Goal: Task Accomplishment & Management: Manage account settings

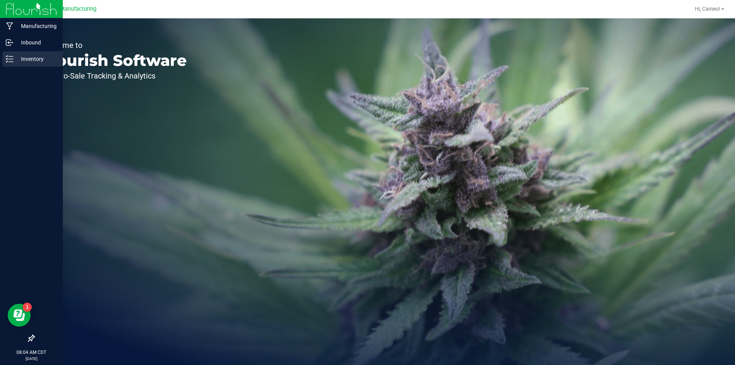
click at [13, 63] on p "Inventory" at bounding box center [36, 58] width 46 height 9
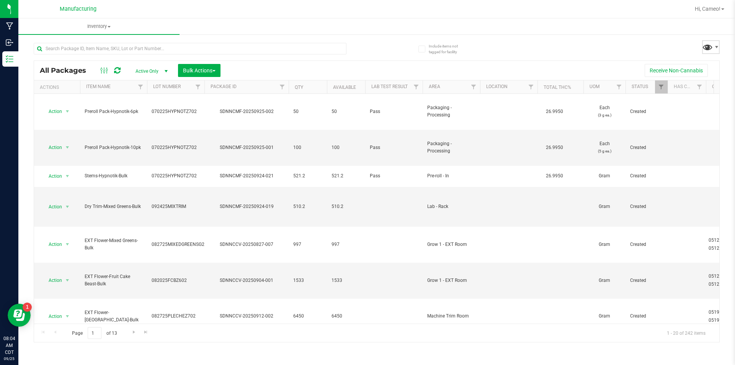
click at [706, 50] on span at bounding box center [707, 46] width 11 height 11
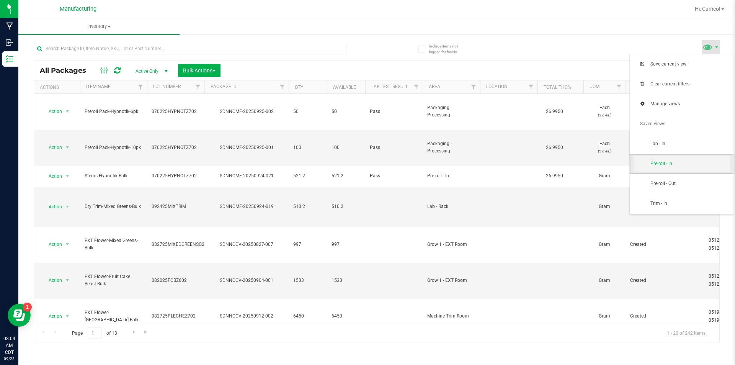
click at [677, 167] on span "Pre-roll - In" at bounding box center [682, 163] width 96 height 15
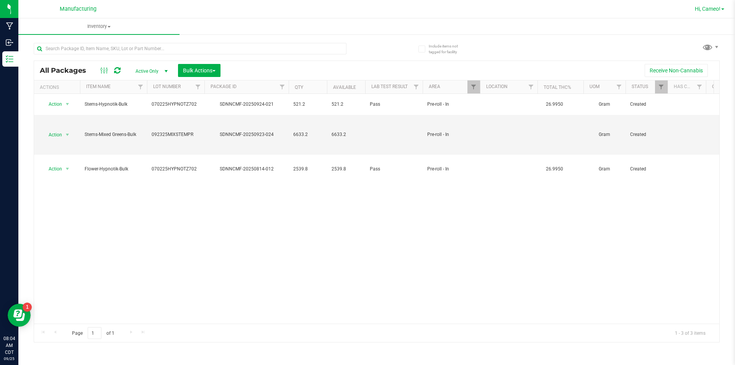
click at [704, 5] on link "Hi, Cameo!" at bounding box center [710, 9] width 36 height 8
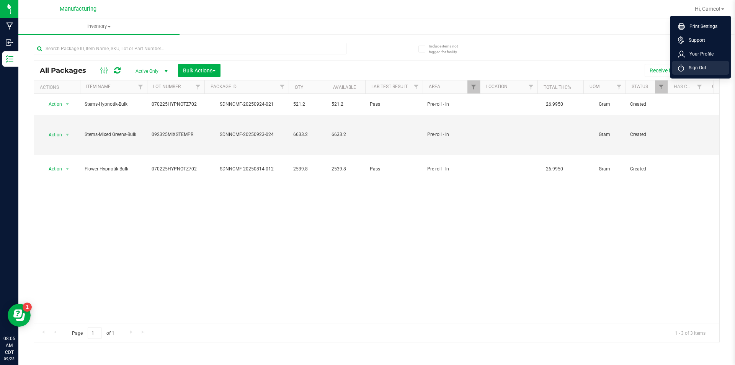
click at [716, 71] on li "Sign Out" at bounding box center [700, 68] width 57 height 14
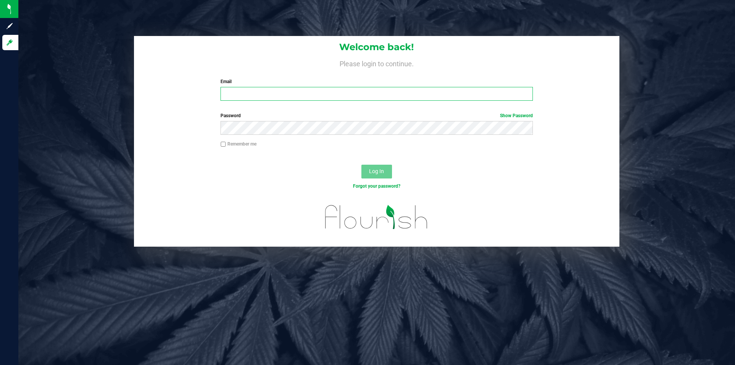
click at [276, 98] on input "Email" at bounding box center [376, 94] width 312 height 14
type input "[PERSON_NAME][EMAIL_ADDRESS][PERSON_NAME][DOMAIN_NAME]"
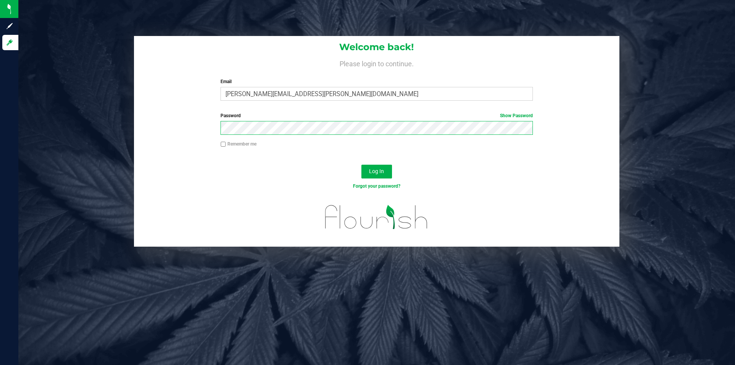
click at [361, 165] on button "Log In" at bounding box center [376, 172] width 31 height 14
